Goal: Transaction & Acquisition: Purchase product/service

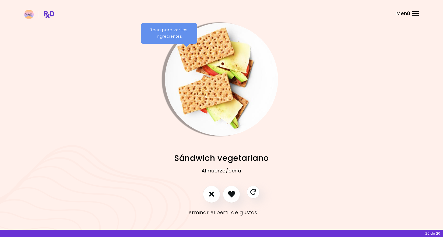
click at [227, 212] on link "Terminar el perfil de gustos" at bounding box center [221, 212] width 71 height 9
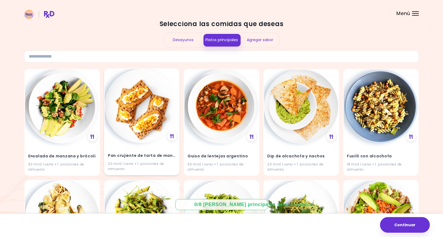
scroll to position [8, 0]
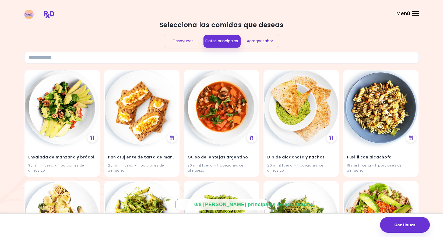
click at [174, 43] on div "Desayunos" at bounding box center [183, 41] width 38 height 14
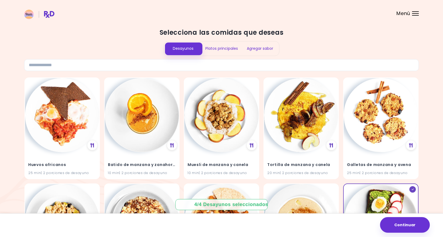
scroll to position [0, 0]
click at [219, 46] on div "Platos principales" at bounding box center [221, 48] width 38 height 14
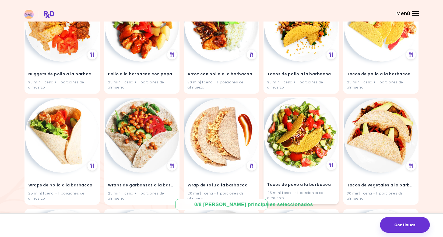
scroll to position [1655, 0]
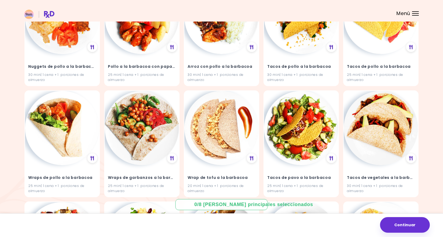
click at [248, 206] on div "0 / 8 Platos principales seleccionados" at bounding box center [221, 204] width 54 height 7
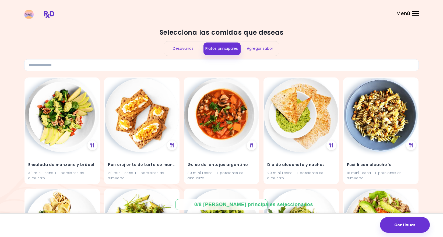
scroll to position [0, 0]
click at [90, 94] on img at bounding box center [62, 115] width 74 height 74
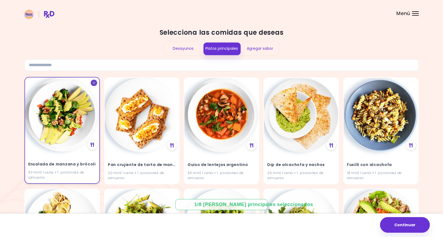
click at [90, 94] on img at bounding box center [62, 115] width 74 height 74
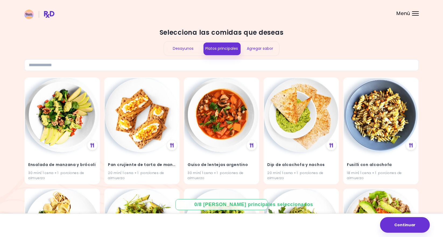
click at [177, 48] on div "Desayunos" at bounding box center [183, 48] width 38 height 14
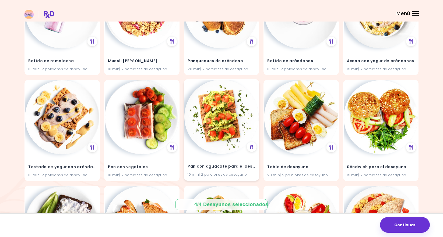
scroll to position [742, 0]
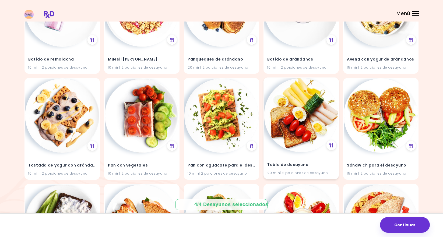
click at [322, 106] on img at bounding box center [301, 115] width 74 height 74
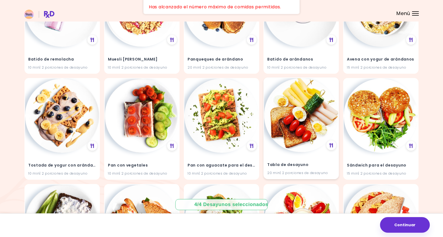
click at [331, 89] on div "Tabla de desayuno 20 min | 2 porciones de desayuno" at bounding box center [301, 129] width 75 height 102
click at [318, 91] on img at bounding box center [301, 115] width 74 height 74
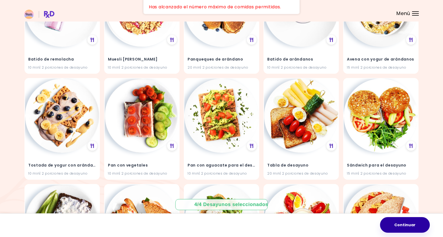
click at [398, 231] on button "Continuar" at bounding box center [405, 225] width 50 height 16
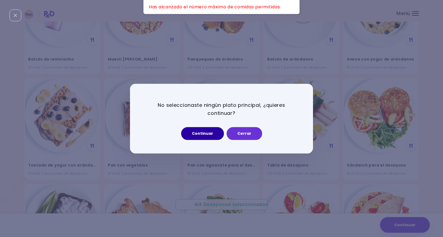
click at [219, 135] on button "Continuar" at bounding box center [202, 133] width 43 height 13
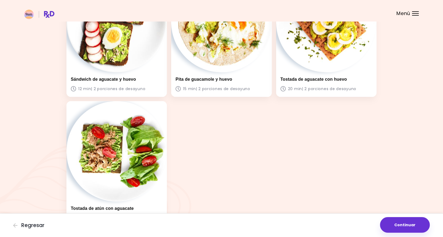
scroll to position [80, 0]
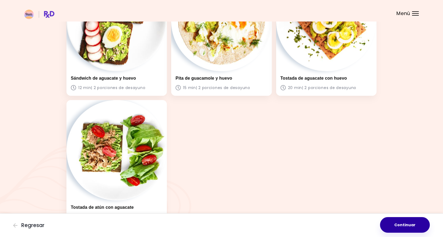
click at [398, 225] on button "Continuar" at bounding box center [405, 225] width 50 height 16
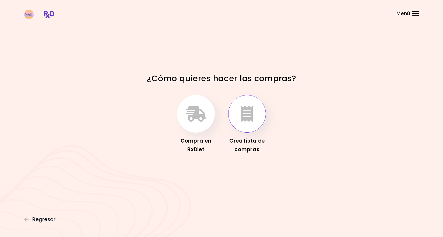
click at [249, 111] on icon "button" at bounding box center [247, 114] width 12 height 16
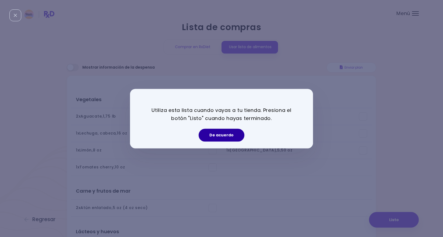
click at [224, 135] on button "De acuerdo" at bounding box center [222, 135] width 46 height 13
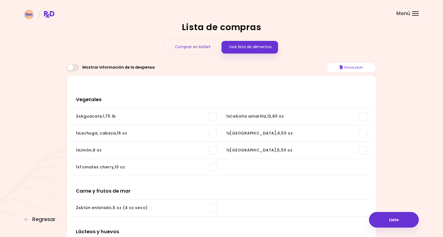
click at [73, 67] on span at bounding box center [73, 67] width 12 height 7
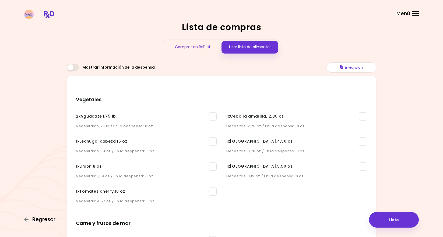
click at [42, 219] on span "Regresar" at bounding box center [43, 220] width 23 height 6
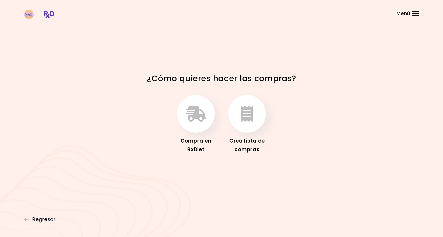
click at [42, 219] on span "Regresar" at bounding box center [43, 220] width 23 height 6
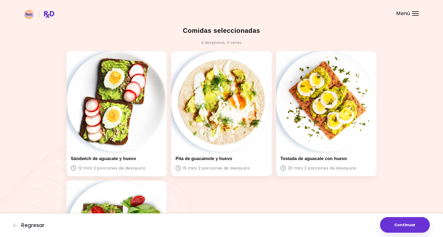
click at [42, 219] on div "Regresar Continuar" at bounding box center [221, 225] width 443 height 24
click at [27, 225] on span "Regresar" at bounding box center [32, 226] width 23 height 6
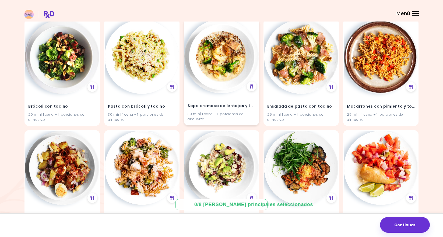
scroll to position [916, 0]
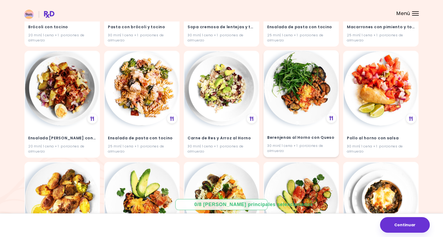
click at [330, 56] on div "Berenjenas al Horno con Queso 30 min | 1 cena + 1 porciones de almuerzo" at bounding box center [301, 103] width 75 height 107
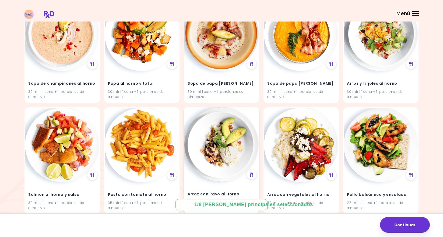
scroll to position [1194, 0]
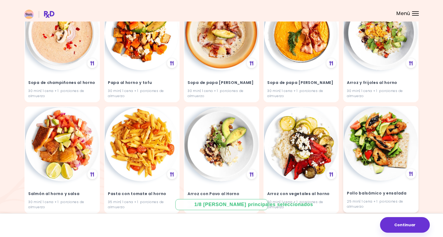
click at [360, 117] on img at bounding box center [381, 144] width 74 height 74
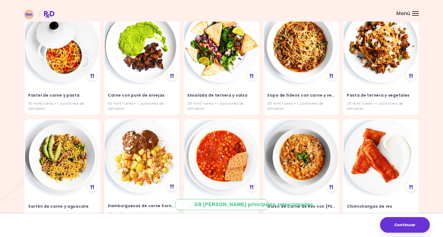
scroll to position [2852, 0]
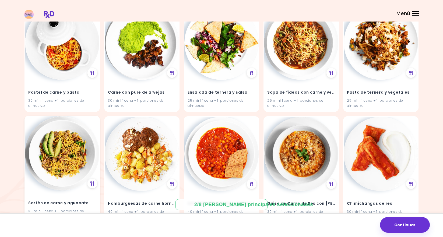
click at [94, 121] on div "Sartén de carne y aguacate 30 min | 1 cena + 1 porciones de almuerzo" at bounding box center [61, 169] width 75 height 107
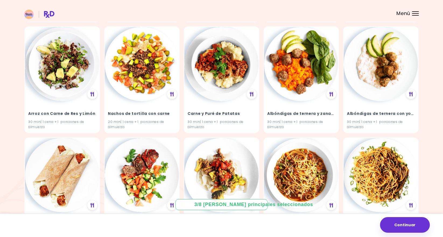
scroll to position [3378, 0]
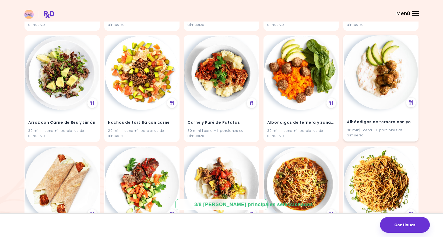
click at [358, 96] on div "Albóndigas de ternera con yogur 30 min | 1 cena + 1 porciones de almuerzo" at bounding box center [380, 88] width 75 height 107
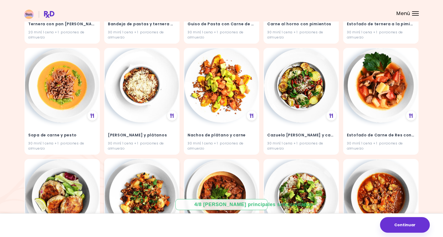
scroll to position [3707, 0]
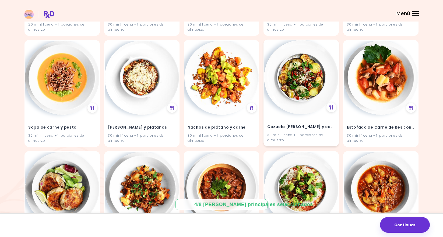
click at [276, 114] on div "Cazuela [PERSON_NAME] y carne de res 30 min | 1 cena + 1 porciones de almuerzo" at bounding box center [301, 129] width 74 height 31
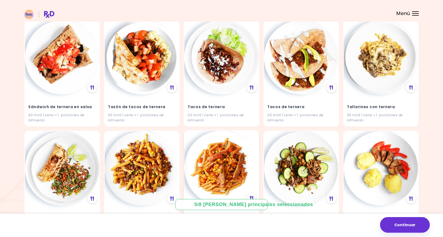
scroll to position [3952, 0]
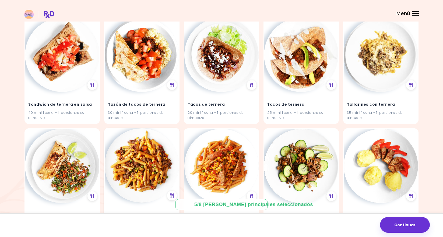
click at [174, 134] on div "Cazuela de carne y vegetales 30 min | 1 cena + 1 porciones de almuerzo" at bounding box center [141, 181] width 75 height 107
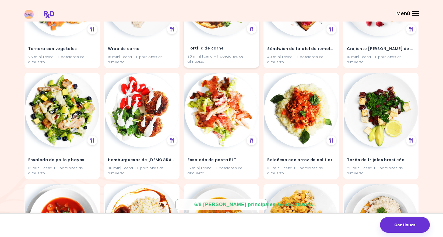
scroll to position [4241, 0]
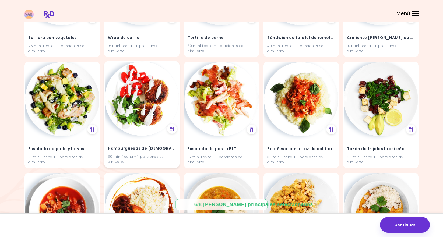
click at [118, 136] on div "Hamburguesas de judías negras 30 min | 1 cena + 1 porciones de almuerzo" at bounding box center [142, 151] width 74 height 31
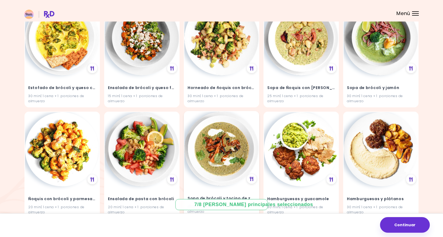
scroll to position [4637, 0]
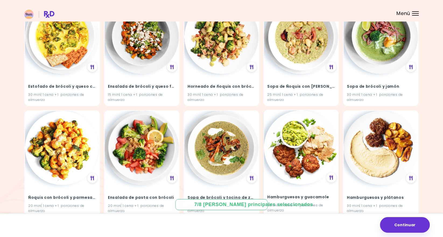
click at [321, 110] on img at bounding box center [301, 147] width 74 height 74
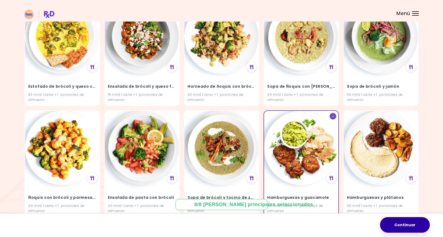
click at [392, 228] on button "Continuar" at bounding box center [405, 225] width 50 height 16
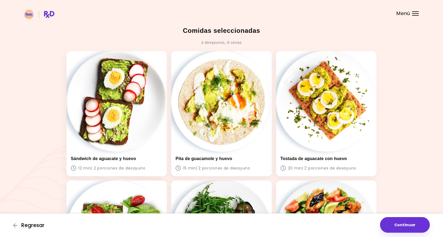
click at [34, 225] on span "Regresar" at bounding box center [32, 226] width 23 height 6
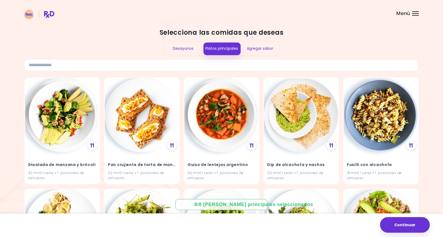
click at [251, 48] on div "Agregar sabor" at bounding box center [260, 48] width 38 height 14
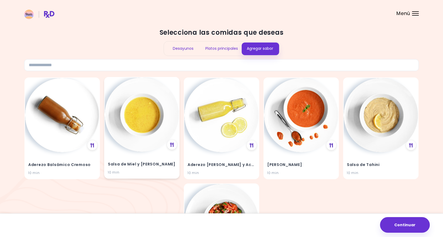
click at [169, 157] on div "Salsa de Miel y Mostaza 10 min" at bounding box center [142, 165] width 74 height 26
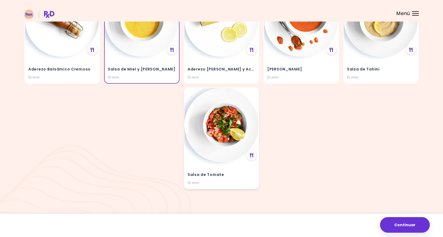
scroll to position [97, 0]
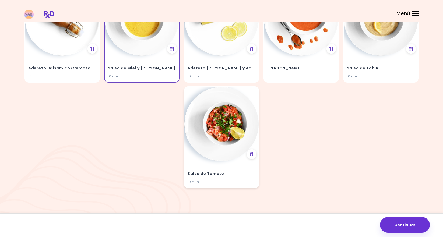
click at [209, 159] on div "Salsa de Tomate 10 min" at bounding box center [221, 137] width 75 height 102
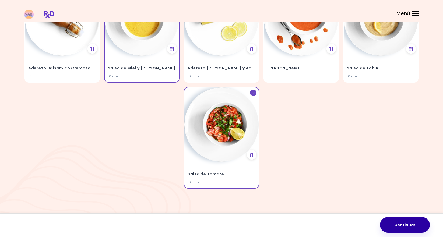
click at [397, 222] on button "Continuar" at bounding box center [405, 225] width 50 height 16
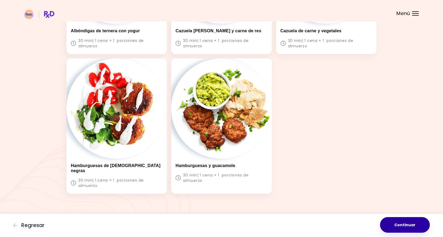
scroll to position [521, 0]
click at [404, 222] on button "Continuar" at bounding box center [405, 225] width 50 height 16
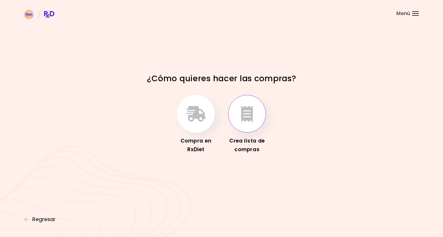
click at [243, 124] on button "button" at bounding box center [247, 114] width 38 height 38
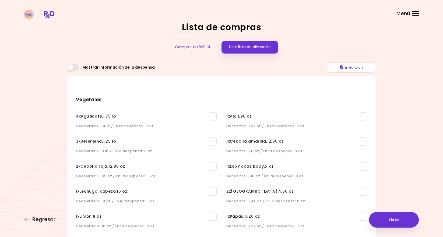
click at [206, 52] on div "Comprar en RxDiet" at bounding box center [193, 47] width 58 height 14
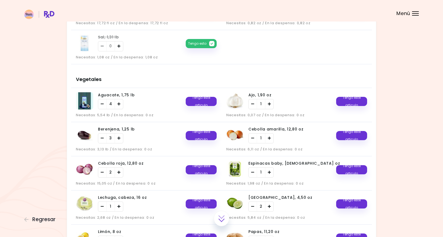
scroll to position [111, 0]
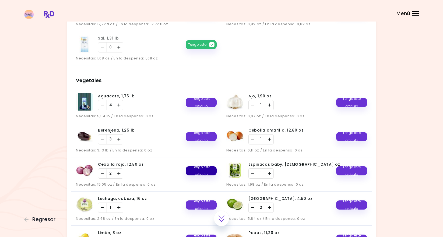
click at [205, 174] on button "Tengo este articulo" at bounding box center [201, 170] width 31 height 9
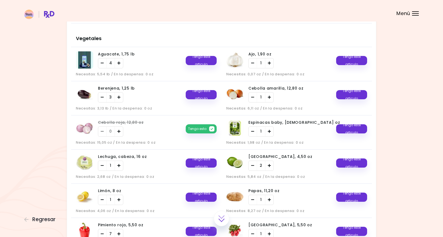
scroll to position [153, 0]
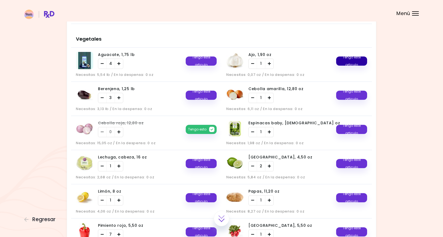
click at [353, 60] on button "Tengo este articulo" at bounding box center [351, 61] width 31 height 9
click at [351, 95] on button "Tengo este articulo" at bounding box center [351, 95] width 31 height 9
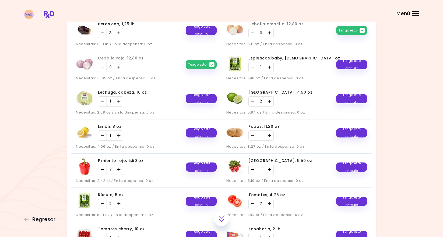
scroll to position [222, 0]
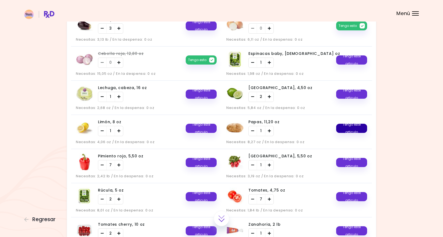
click at [361, 131] on button "Tengo este articulo" at bounding box center [351, 128] width 31 height 9
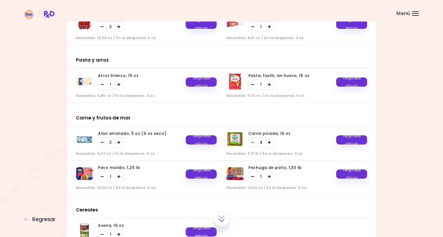
scroll to position [429, 0]
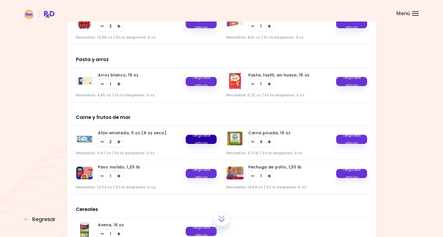
click at [198, 141] on button "Tengo este articulo" at bounding box center [201, 139] width 31 height 9
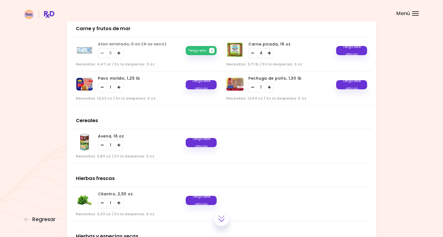
scroll to position [519, 0]
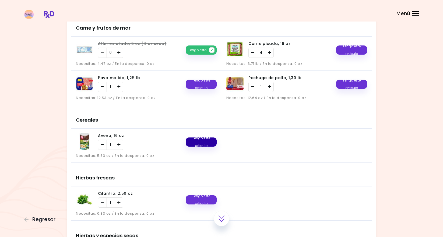
click at [197, 143] on button "Tengo este articulo" at bounding box center [201, 142] width 31 height 9
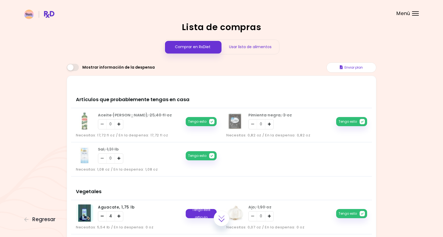
scroll to position [0, 0]
